Goal: Information Seeking & Learning: Learn about a topic

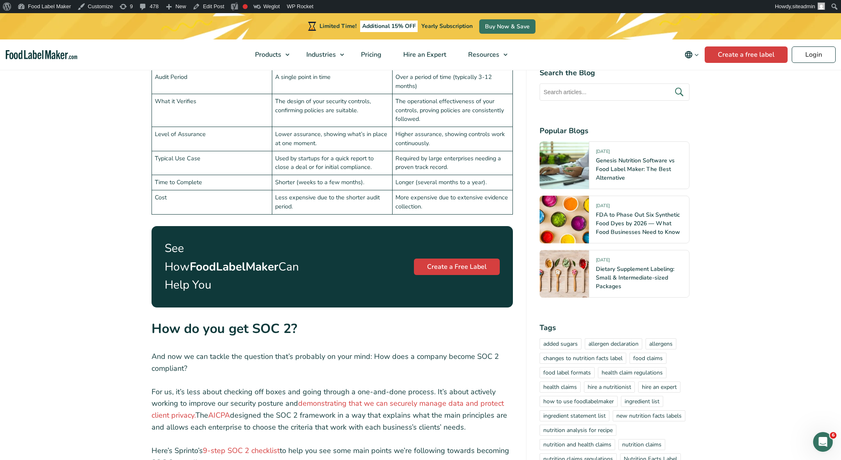
scroll to position [1880, 0]
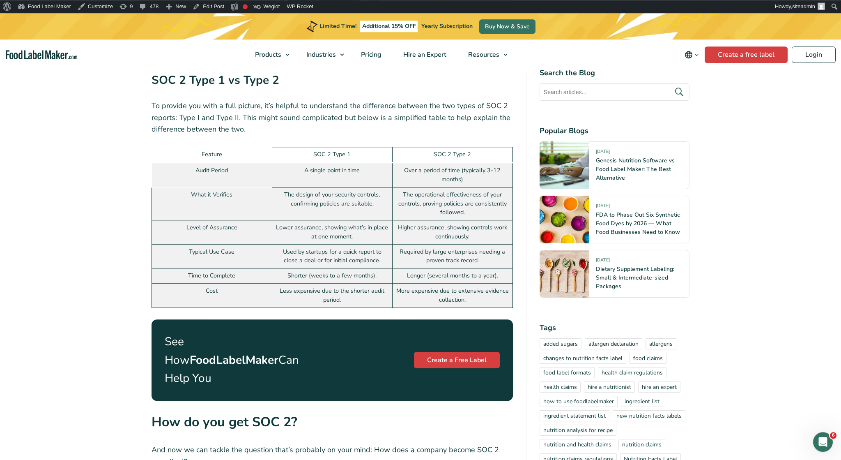
scroll to position [2008, 0]
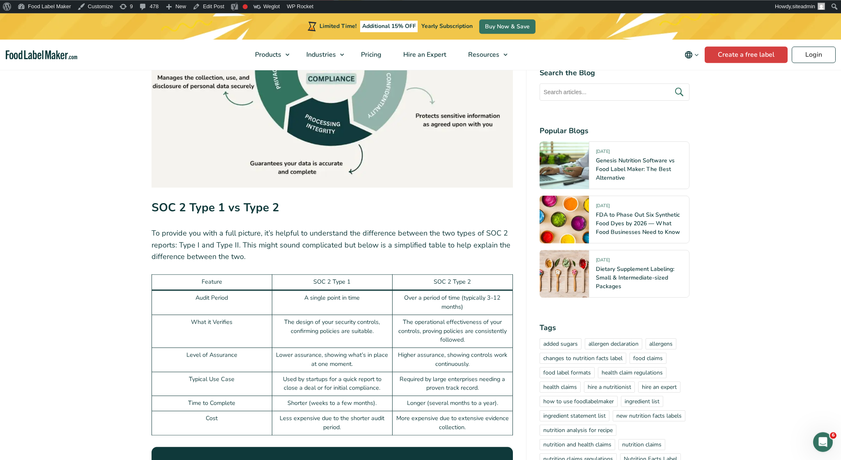
scroll to position [1873, 0]
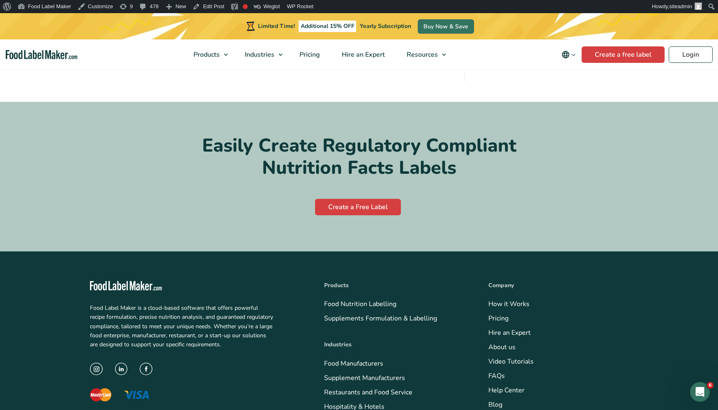
scroll to position [4186, 0]
